Goal: Book appointment/travel/reservation

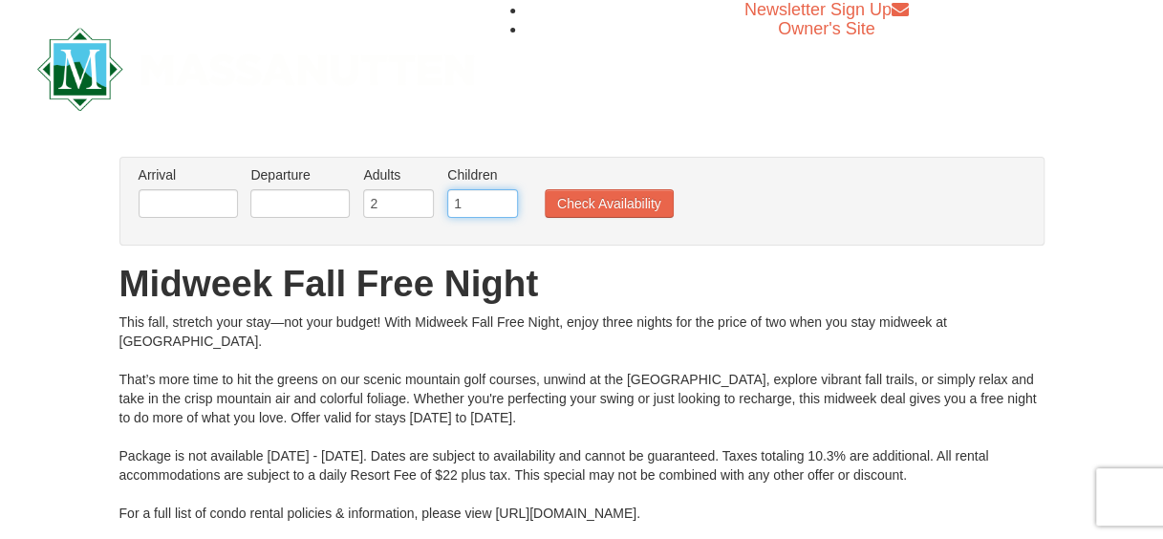
click at [498, 198] on input "1" at bounding box center [482, 203] width 71 height 29
click at [498, 198] on input "2" at bounding box center [482, 203] width 71 height 29
click at [499, 198] on input "3" at bounding box center [482, 203] width 71 height 29
click at [499, 199] on input "4" at bounding box center [482, 203] width 71 height 29
click at [500, 199] on input "5" at bounding box center [482, 203] width 71 height 29
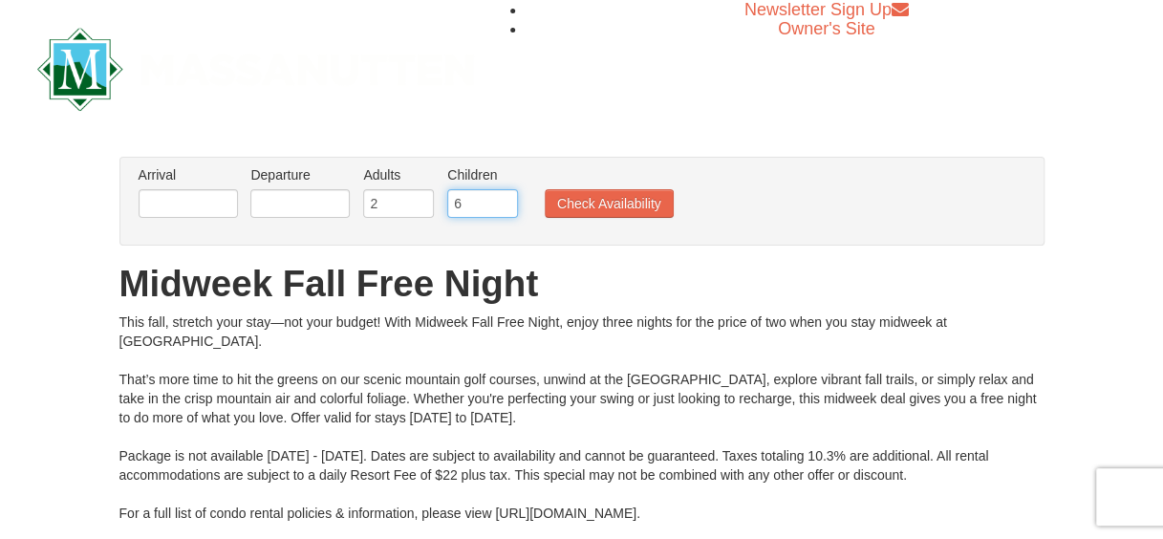
type input "6"
click at [499, 199] on input "6" at bounding box center [482, 203] width 71 height 29
click at [579, 192] on button "Check Availability" at bounding box center [609, 203] width 129 height 29
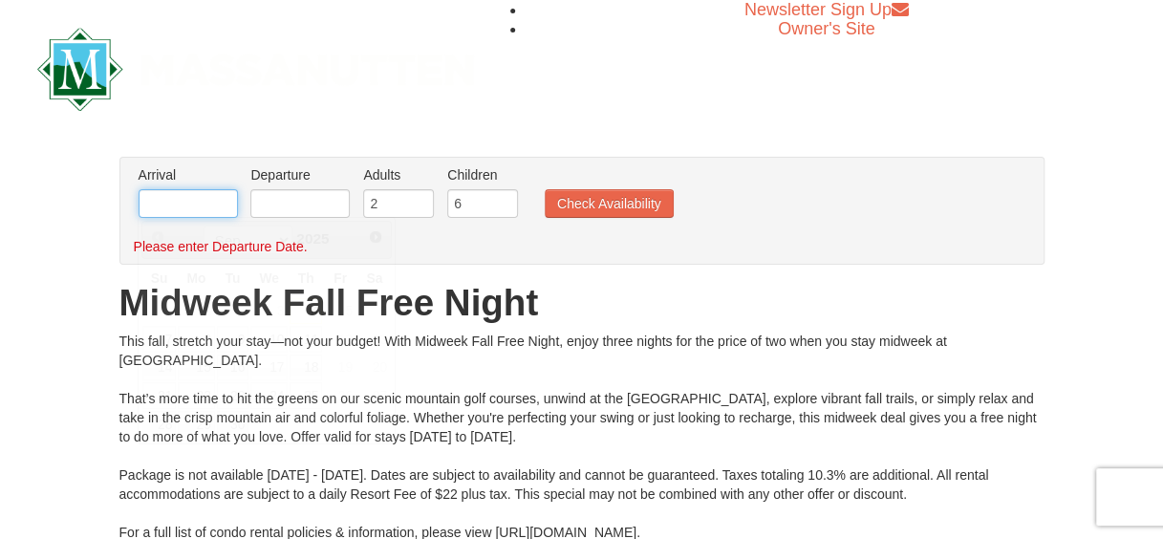
click at [224, 204] on input "text" at bounding box center [188, 203] width 99 height 29
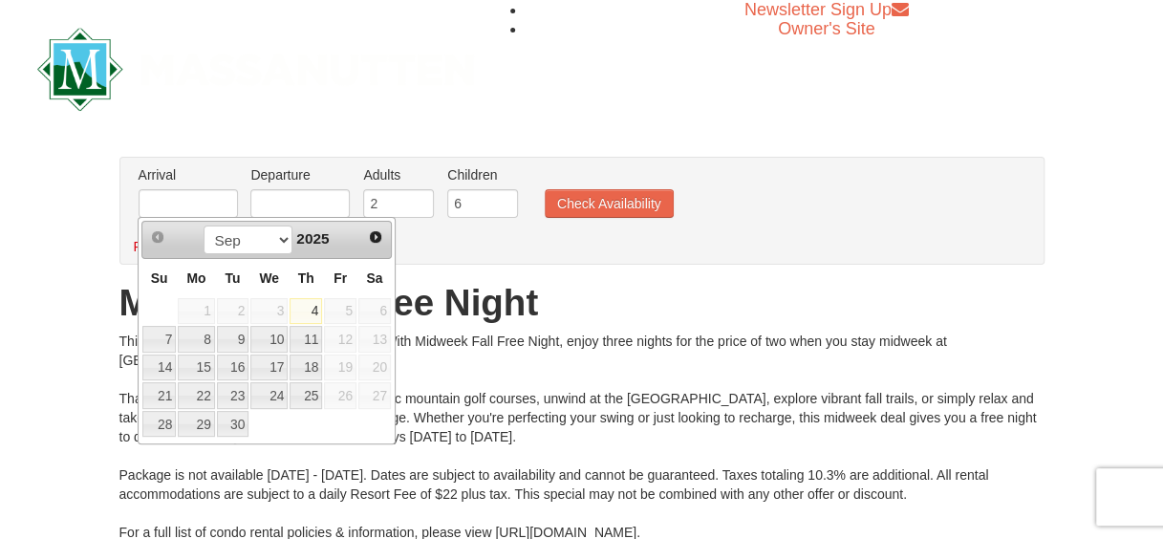
click at [141, 302] on td at bounding box center [158, 311] width 35 height 29
click at [279, 239] on select "Sep Oct Nov Dec" at bounding box center [248, 240] width 89 height 29
click at [318, 336] on link "6" at bounding box center [306, 339] width 33 height 27
type input "[DATE]"
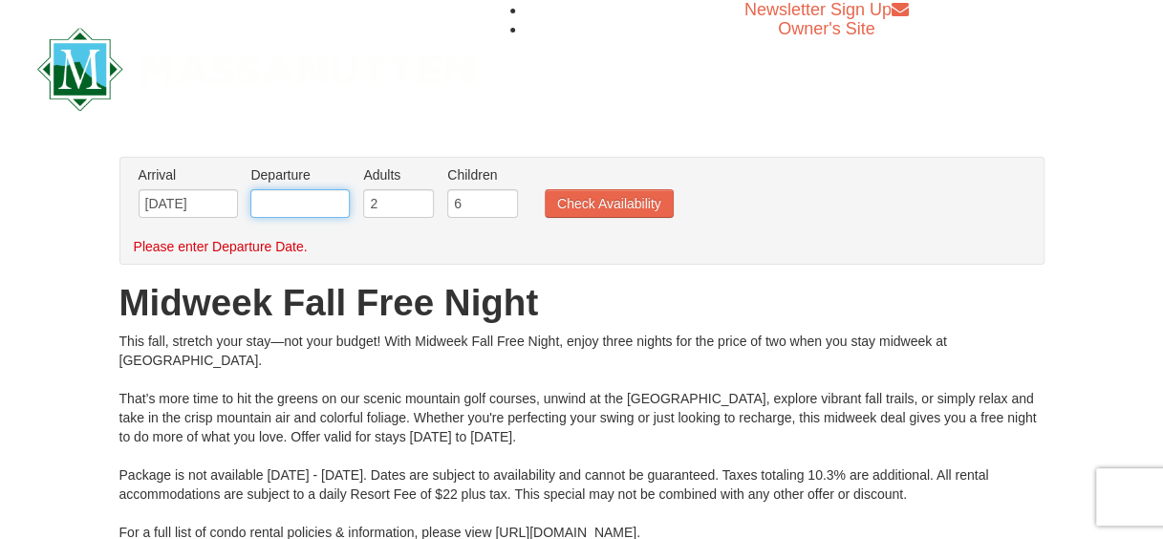
click at [306, 205] on input "text" at bounding box center [299, 203] width 99 height 29
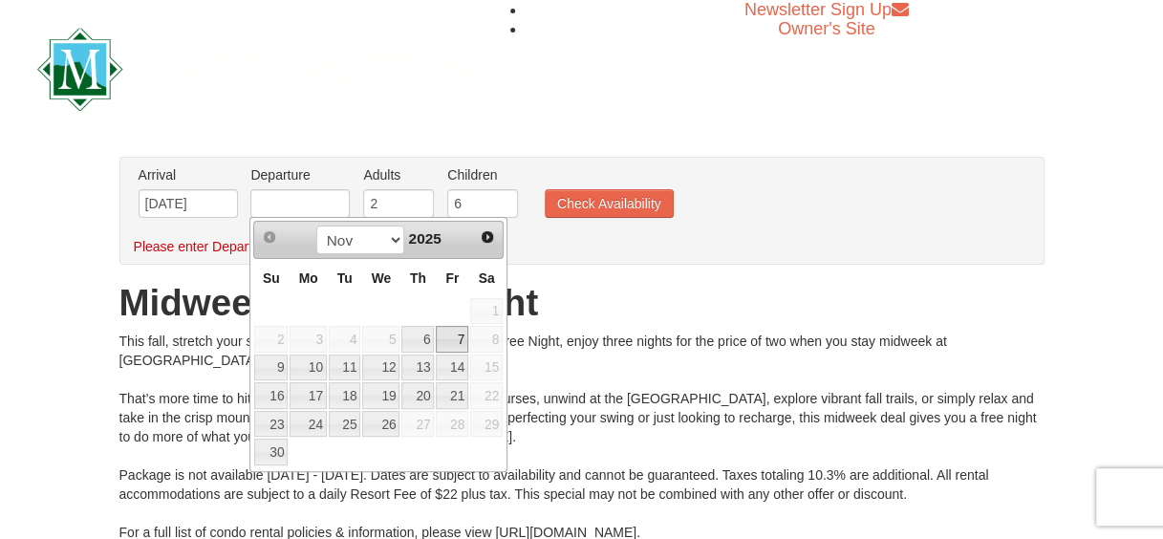
click at [464, 341] on link "7" at bounding box center [452, 339] width 33 height 27
type input "[DATE]"
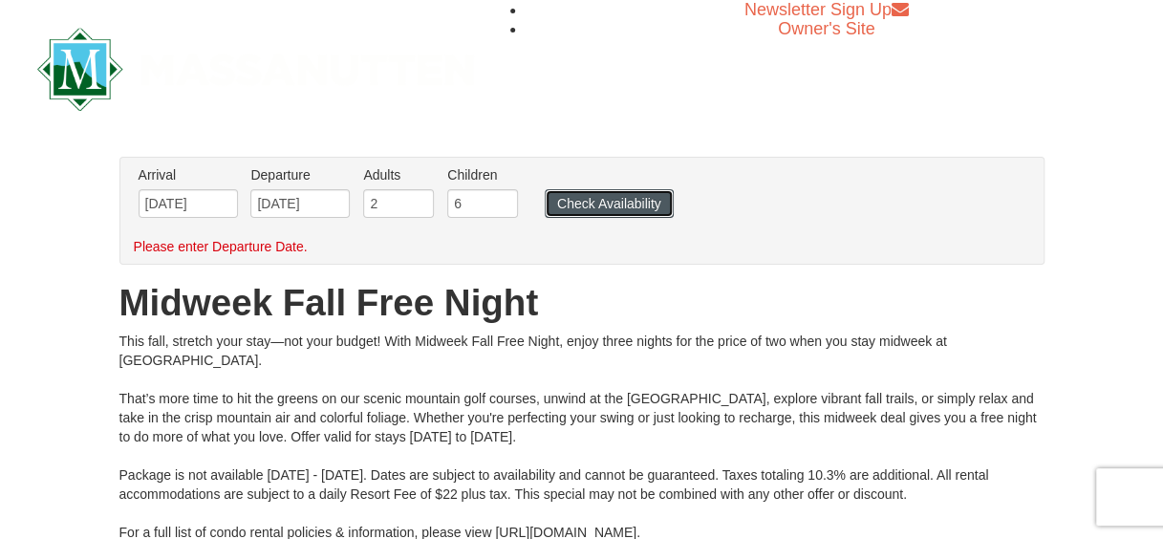
click at [577, 202] on button "Check Availability" at bounding box center [609, 203] width 129 height 29
